Goal: Task Accomplishment & Management: Manage account settings

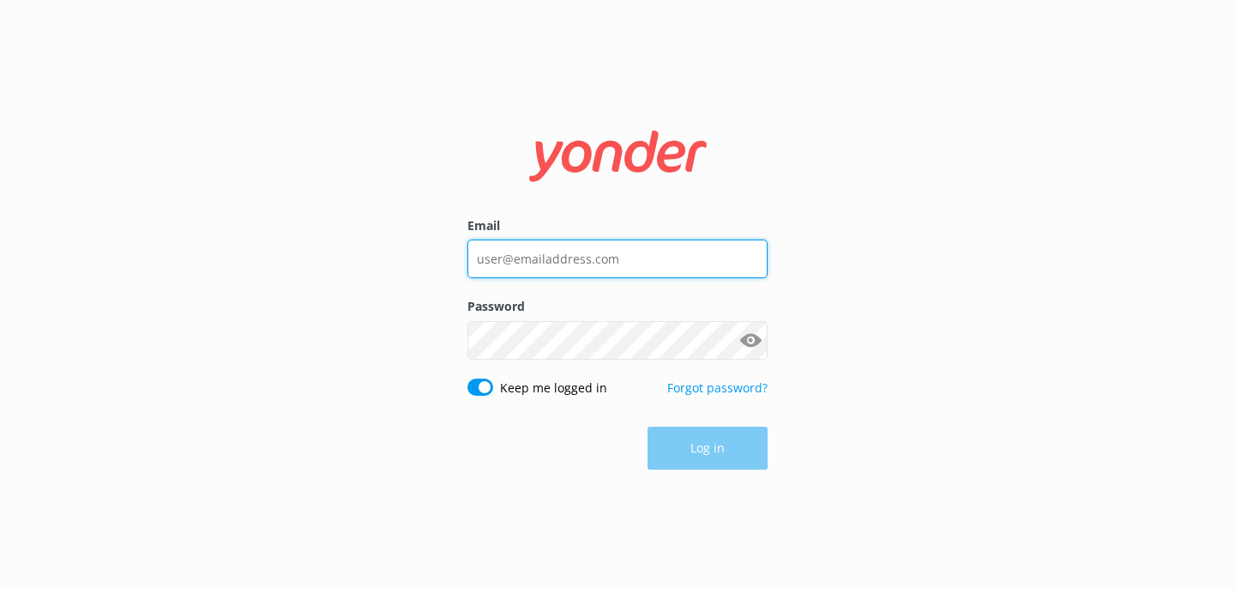
drag, startPoint x: 0, startPoint y: 0, endPoint x: 586, endPoint y: 252, distance: 638.0
click at [586, 252] on input "Email" at bounding box center [618, 258] width 300 height 39
type input "[EMAIL_ADDRESS][DOMAIN_NAME]"
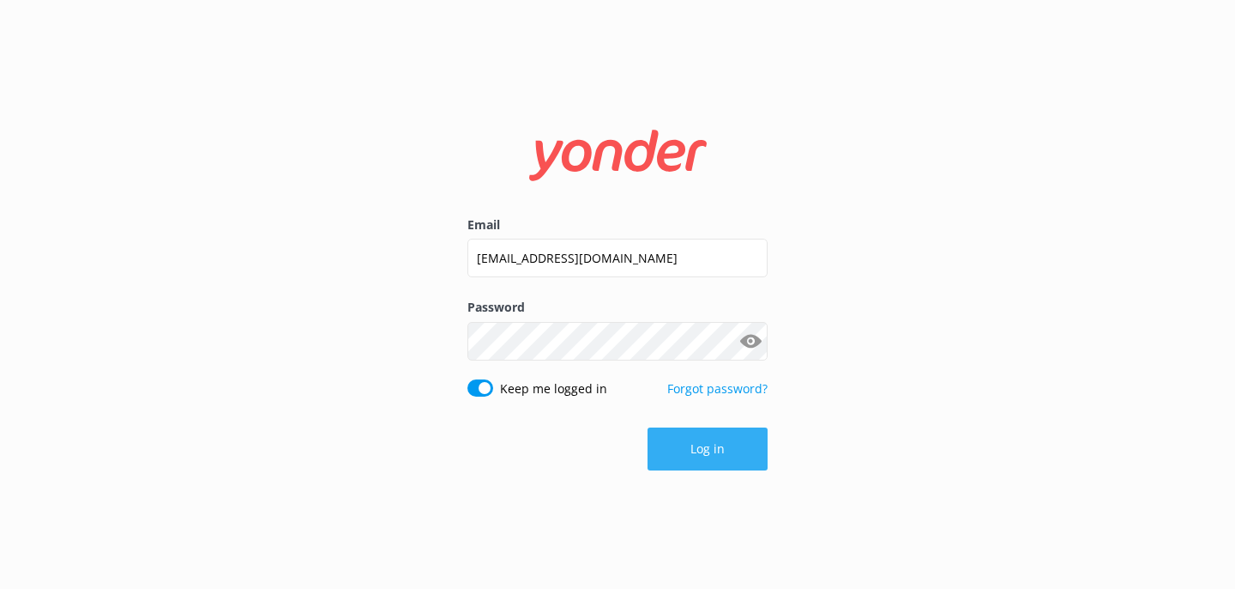
click at [720, 443] on button "Log in" at bounding box center [708, 448] width 120 height 43
